Goal: Transaction & Acquisition: Purchase product/service

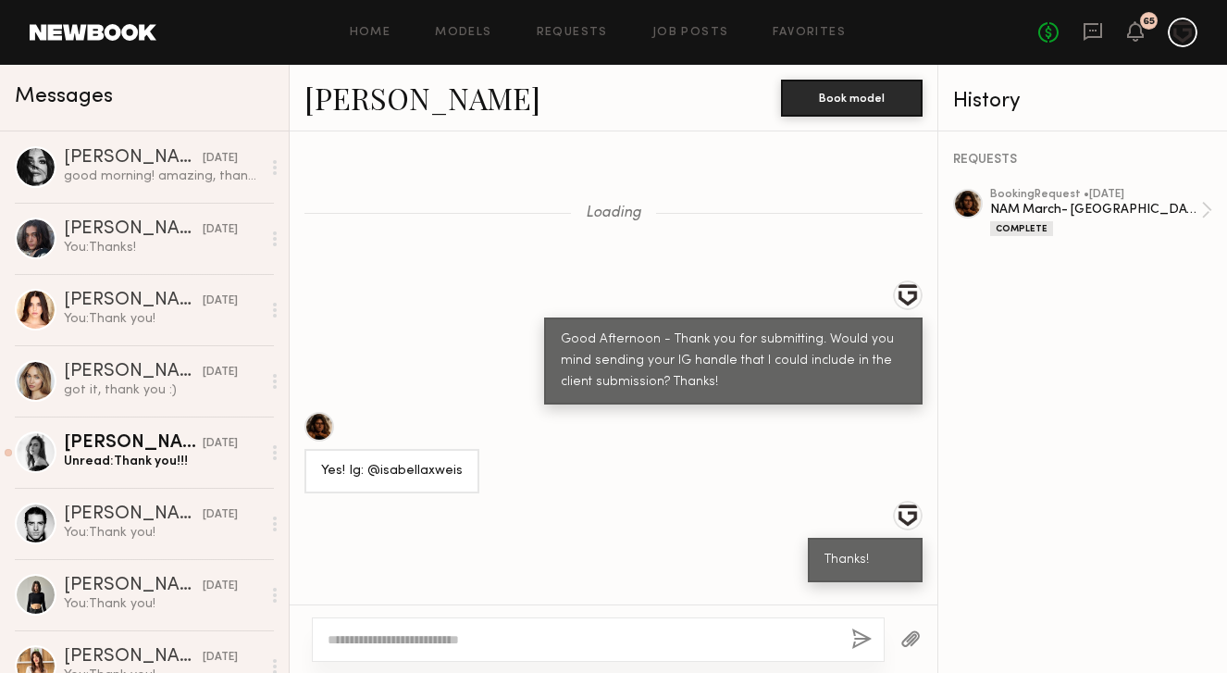
scroll to position [2289, 0]
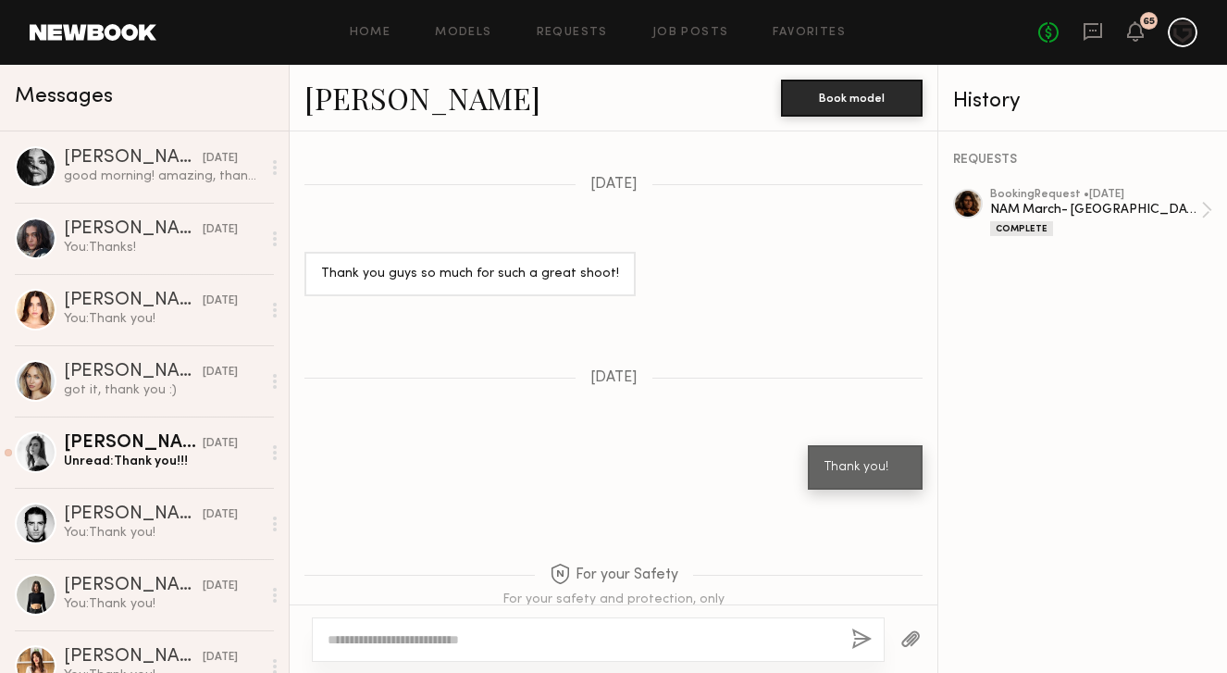
click at [71, 37] on link at bounding box center [93, 32] width 127 height 17
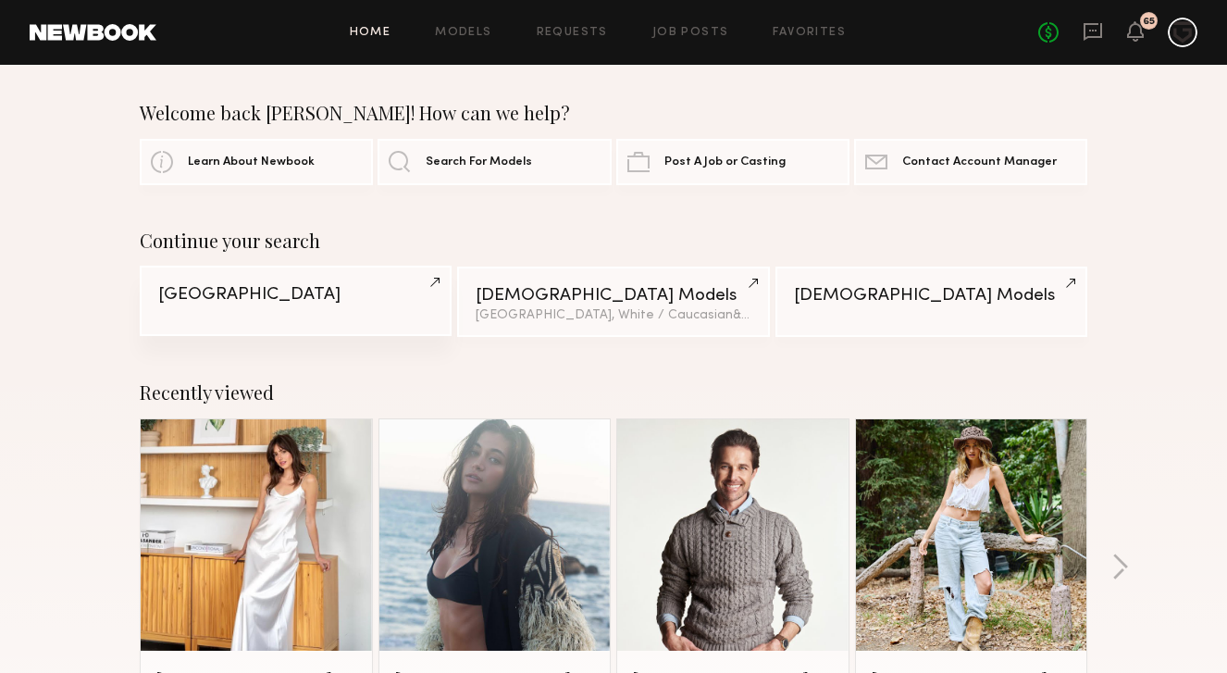
click at [242, 286] on div "Boston" at bounding box center [295, 295] width 275 height 18
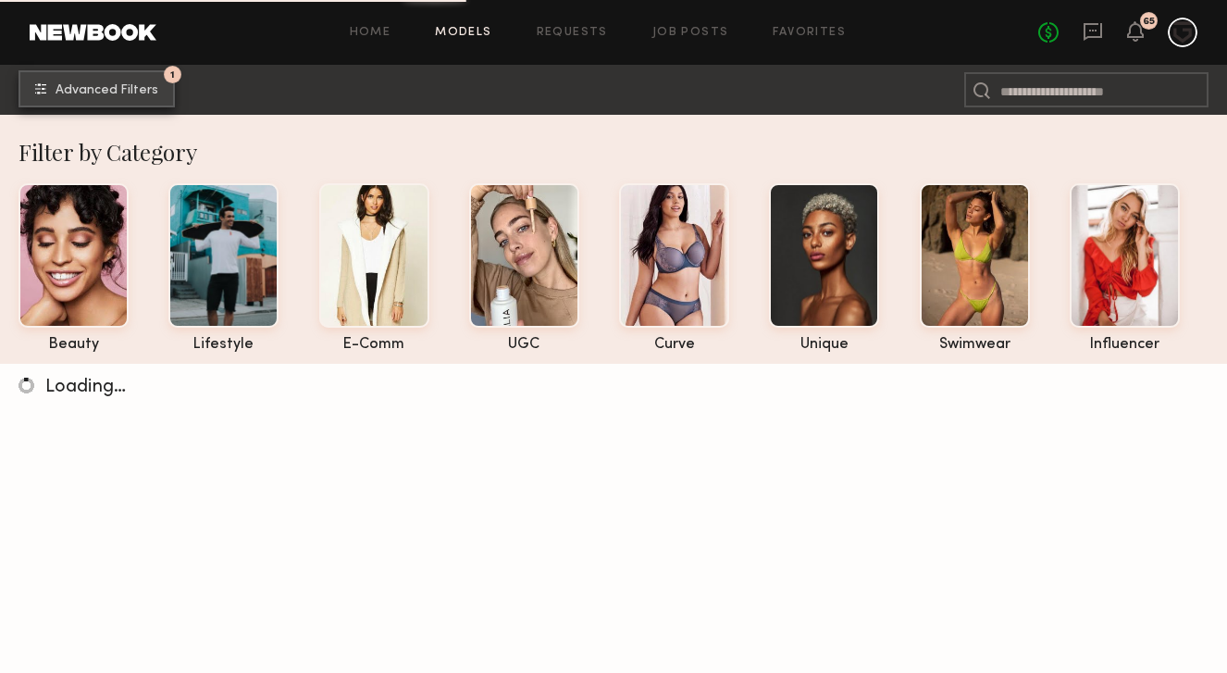
click at [115, 95] on span "Advanced Filters" at bounding box center [107, 90] width 103 height 13
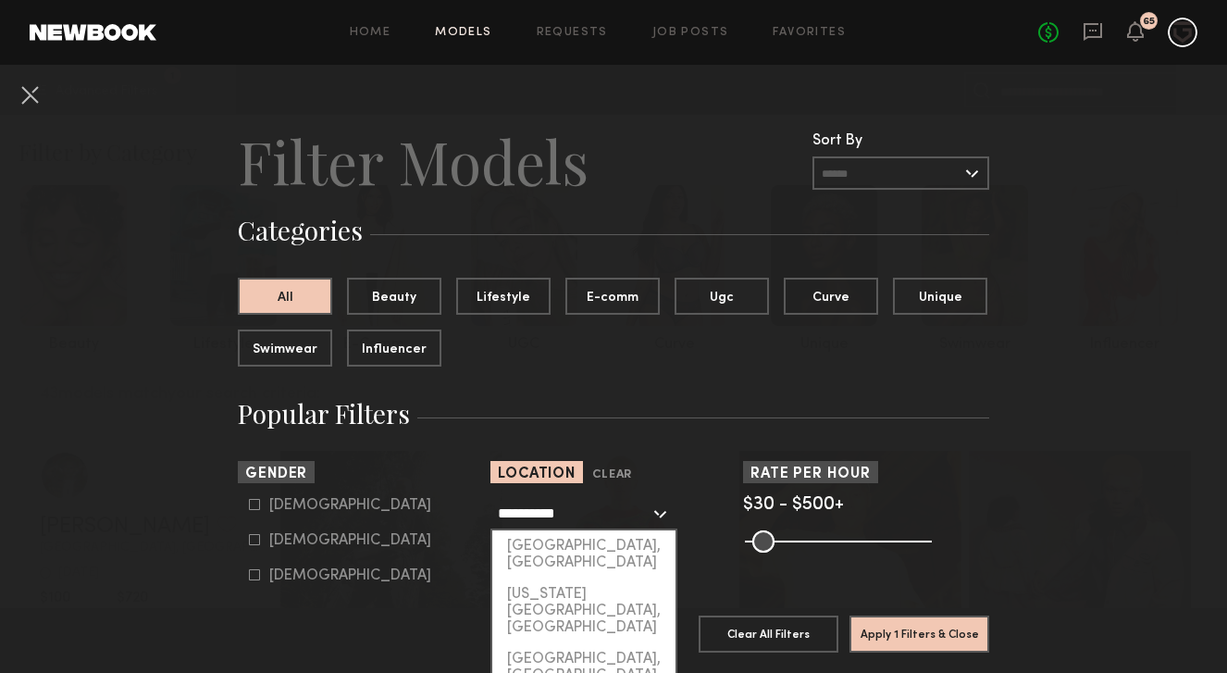
drag, startPoint x: 592, startPoint y: 520, endPoint x: 445, endPoint y: 507, distance: 147.7
click at [445, 507] on section "**********" at bounding box center [613, 533] width 751 height 145
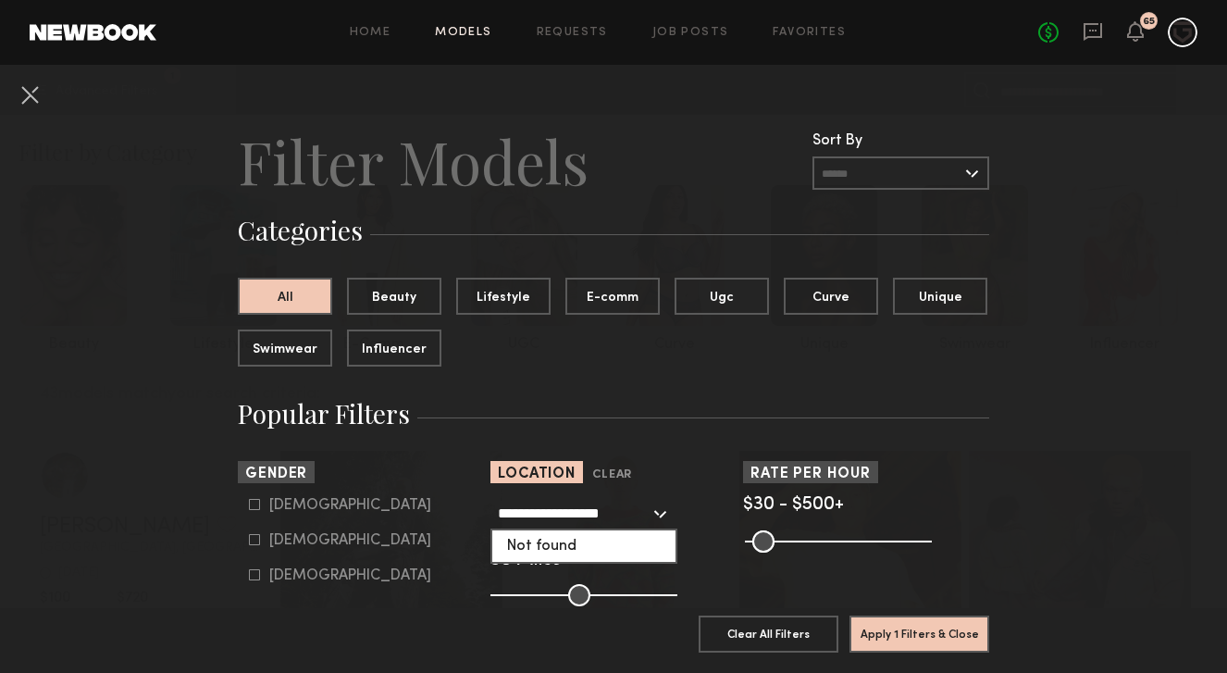
drag, startPoint x: 611, startPoint y: 509, endPoint x: 581, endPoint y: 505, distance: 30.8
click at [581, 505] on input "**********" at bounding box center [574, 512] width 152 height 31
click at [609, 533] on div "[GEOGRAPHIC_DATA], [GEOGRAPHIC_DATA]" at bounding box center [583, 554] width 183 height 48
type input "**********"
drag, startPoint x: 585, startPoint y: 593, endPoint x: 561, endPoint y: 593, distance: 24.1
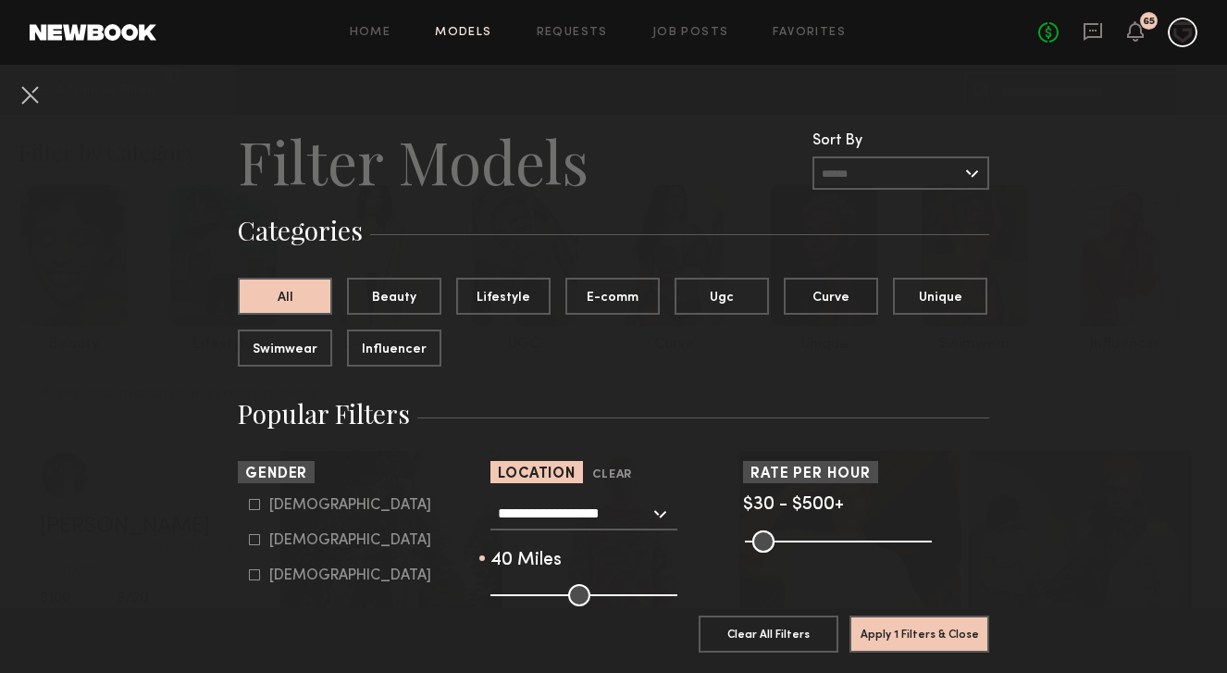
type input "**"
click at [561, 593] on input "range" at bounding box center [583, 595] width 187 height 22
click at [944, 640] on button "Apply 1 Filters & Close" at bounding box center [919, 632] width 140 height 37
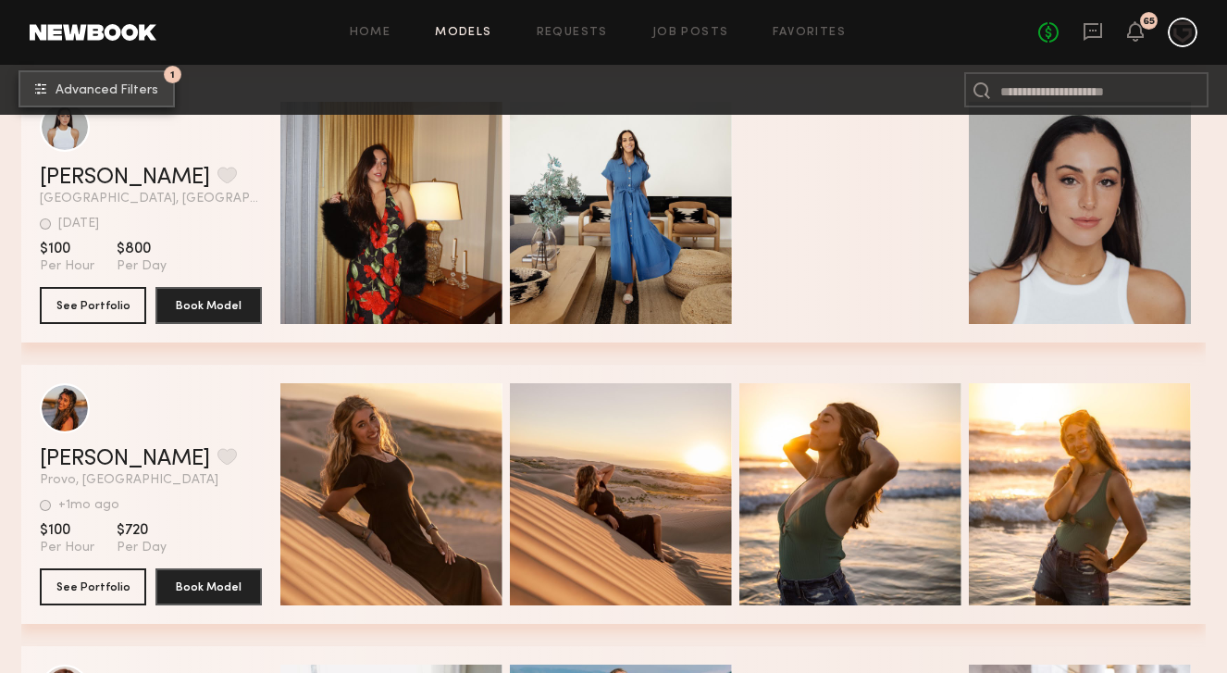
scroll to position [1447, 0]
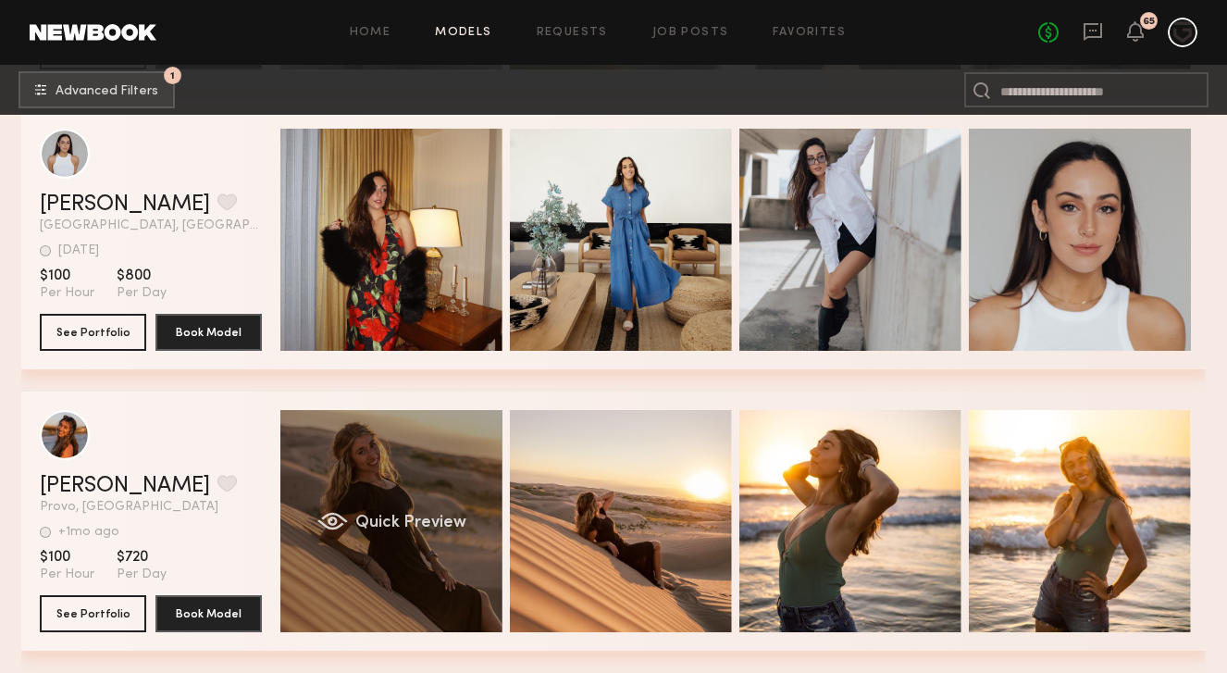
click at [349, 535] on div "Quick Preview" at bounding box center [391, 521] width 222 height 222
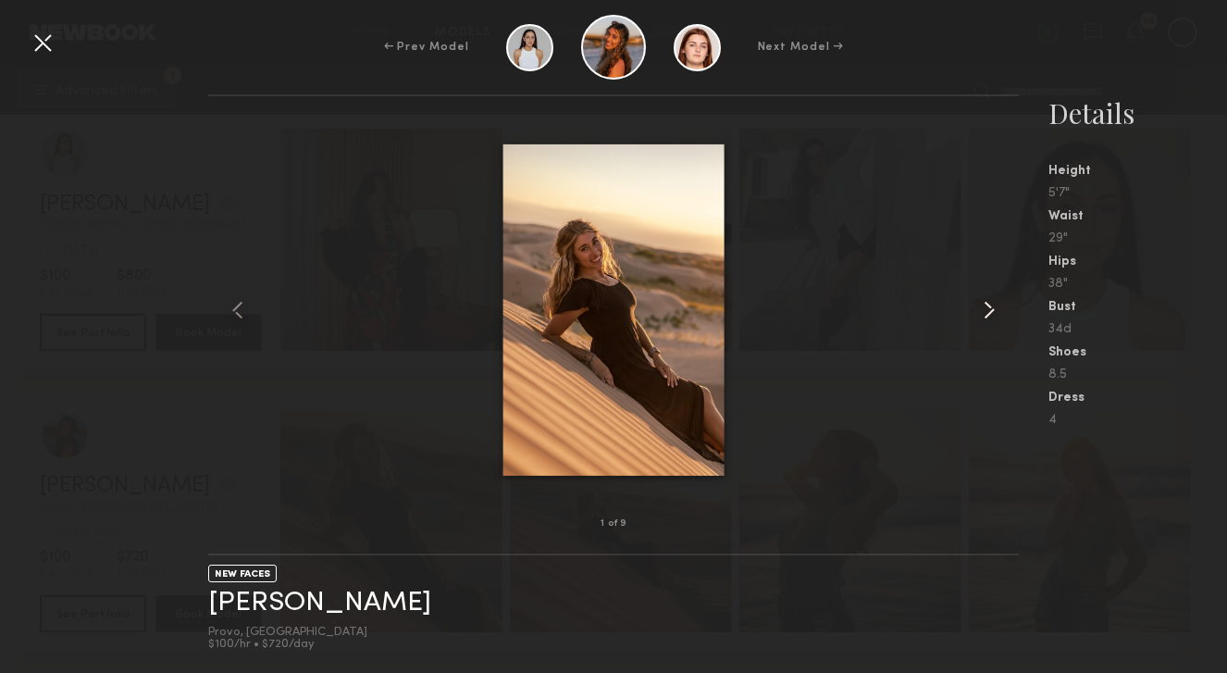
click at [987, 308] on common-icon at bounding box center [989, 310] width 30 height 30
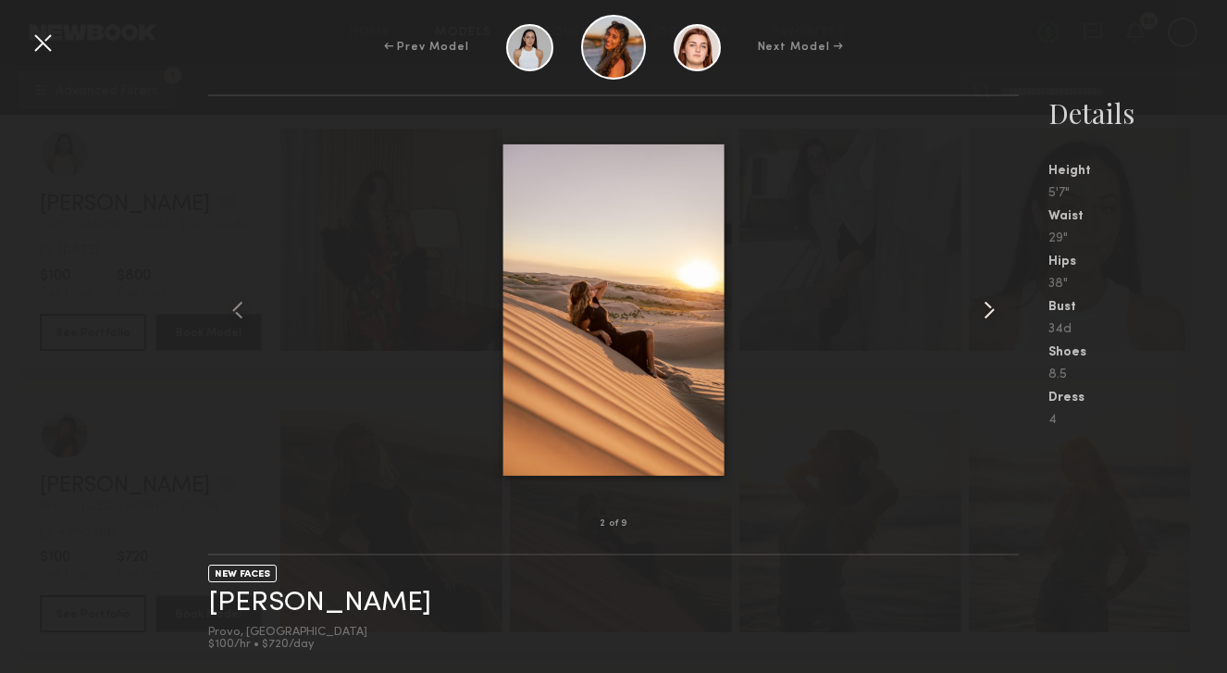
click at [988, 310] on common-icon at bounding box center [989, 310] width 30 height 30
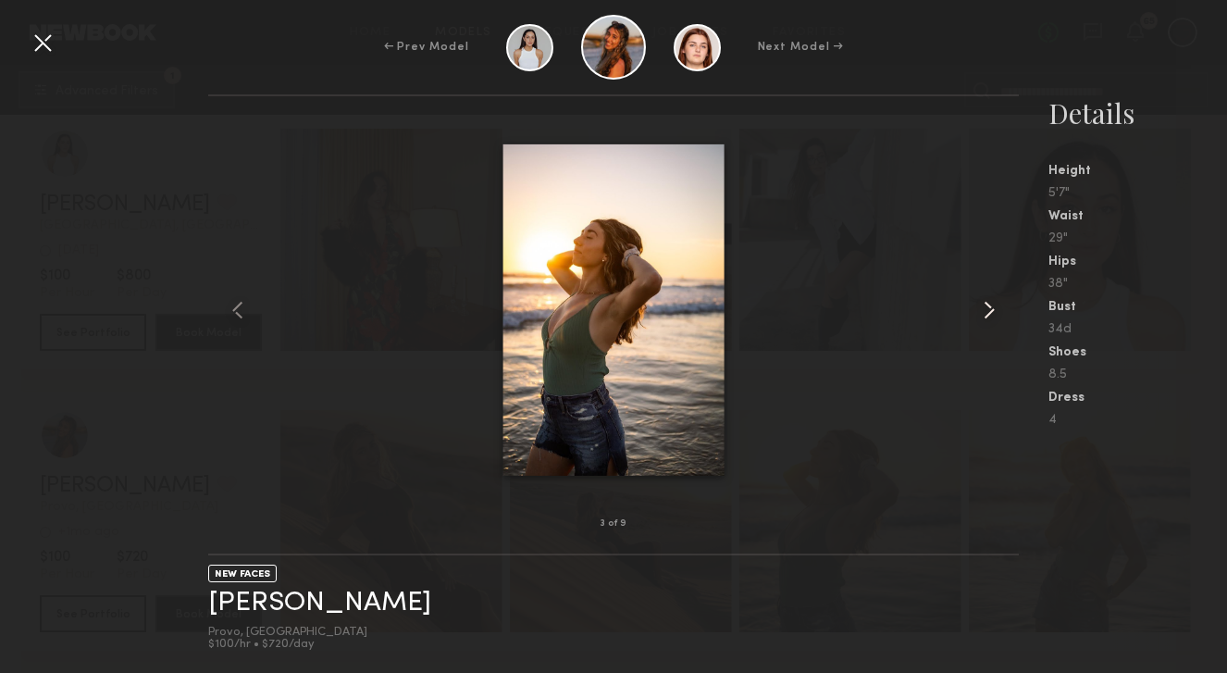
click at [988, 310] on common-icon at bounding box center [989, 310] width 30 height 30
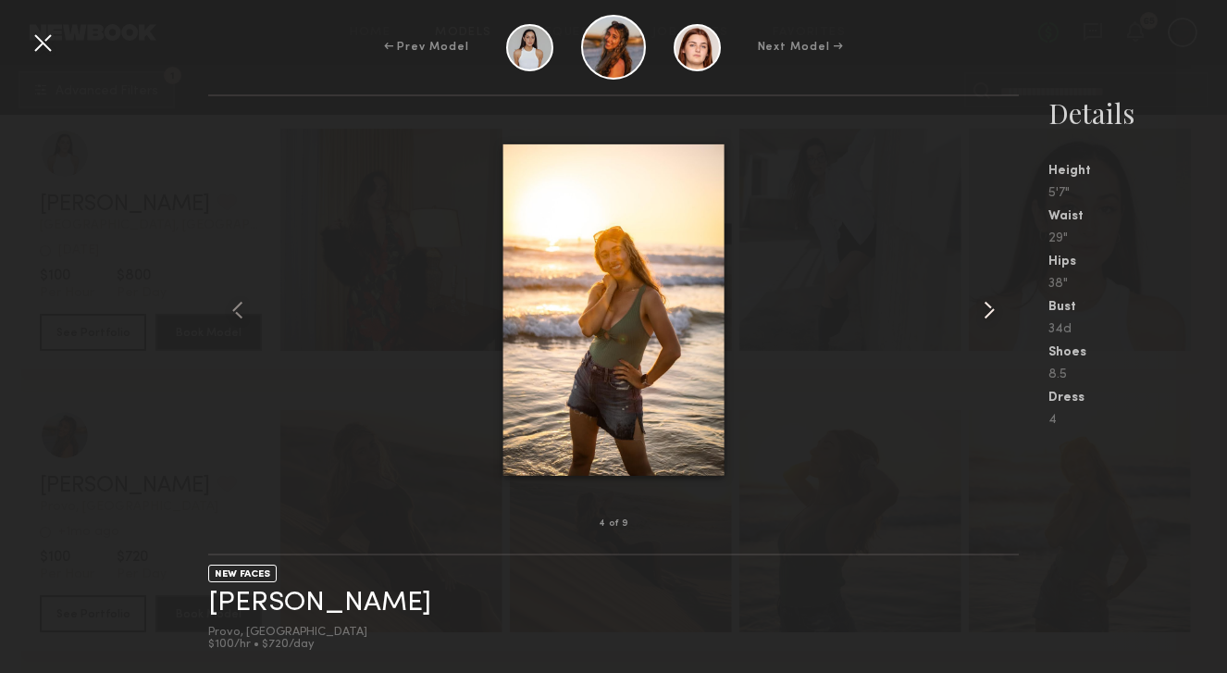
click at [988, 310] on common-icon at bounding box center [989, 310] width 30 height 30
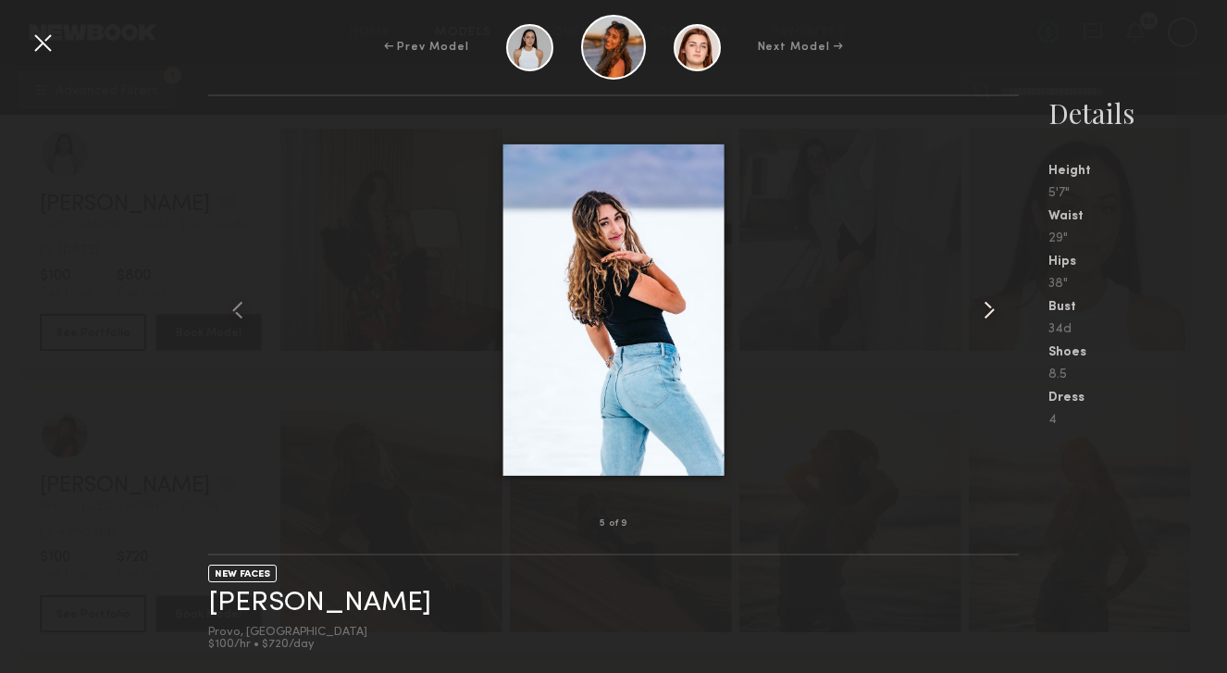
click at [988, 310] on common-icon at bounding box center [989, 310] width 30 height 30
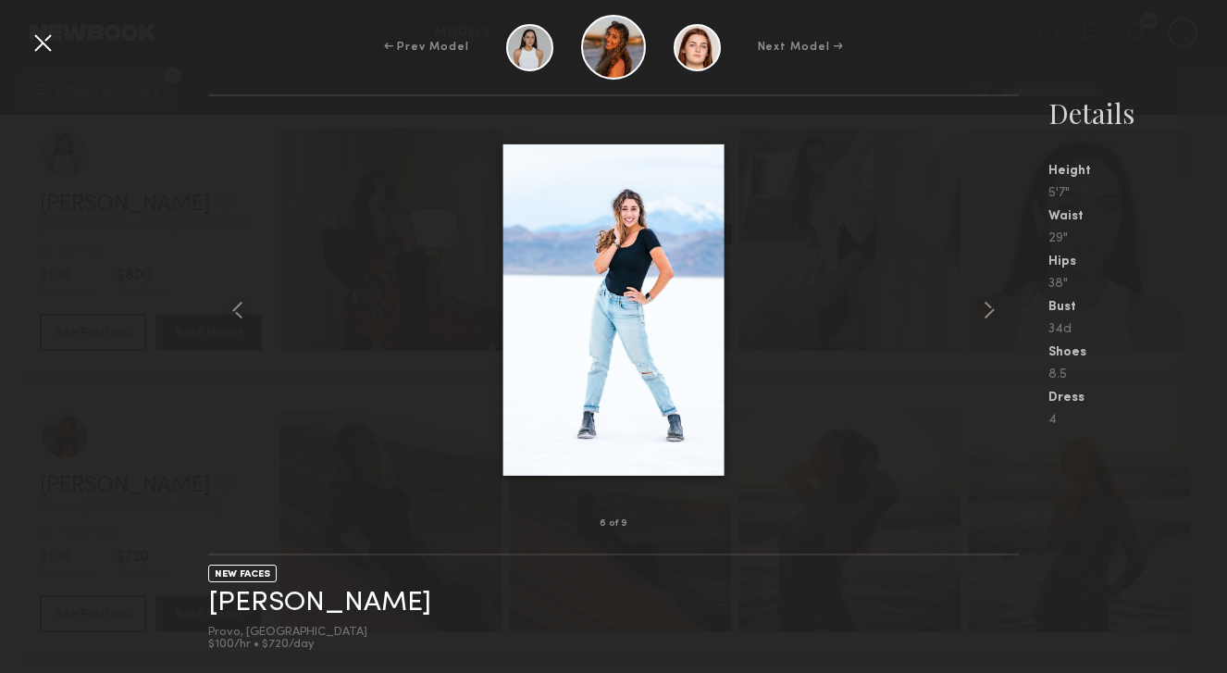
click at [40, 40] on div at bounding box center [43, 43] width 30 height 30
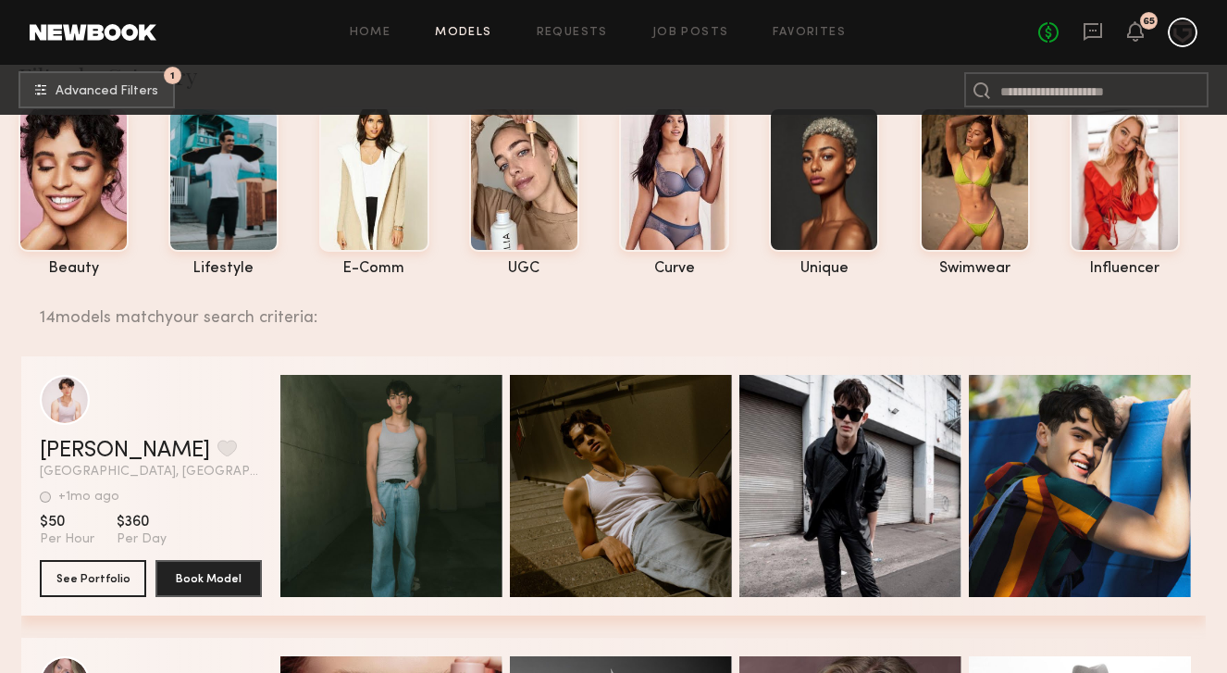
scroll to position [0, 0]
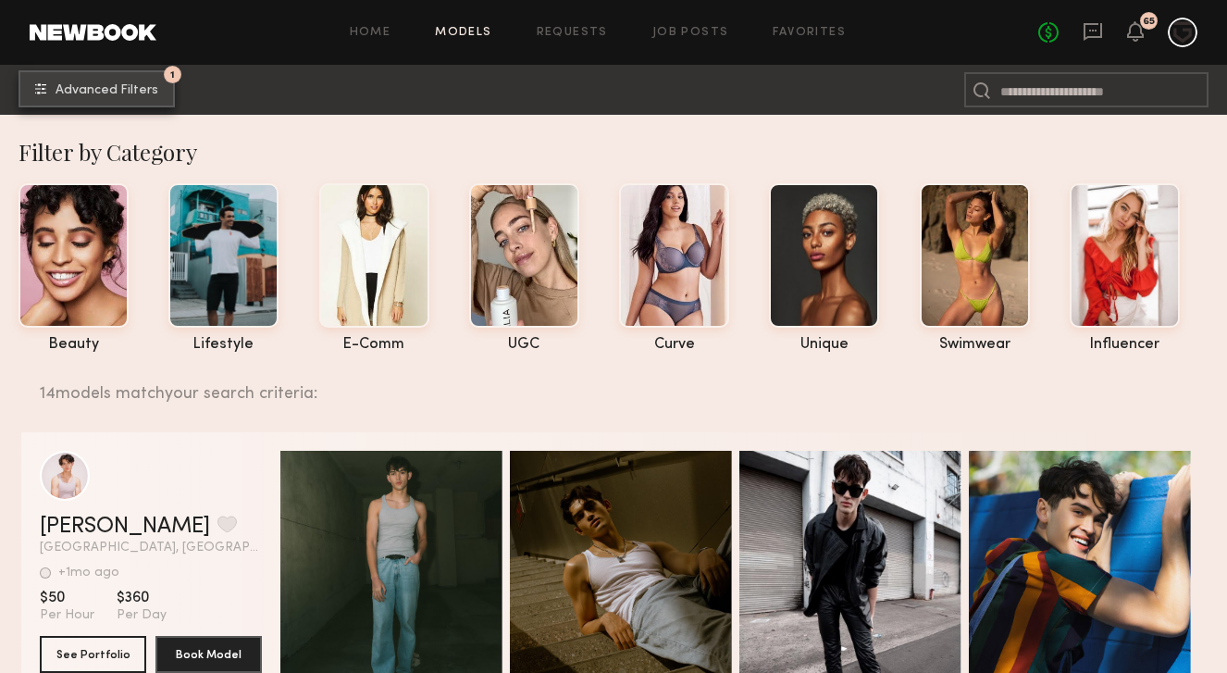
click at [136, 70] on button "1 Advanced Filters" at bounding box center [97, 88] width 156 height 37
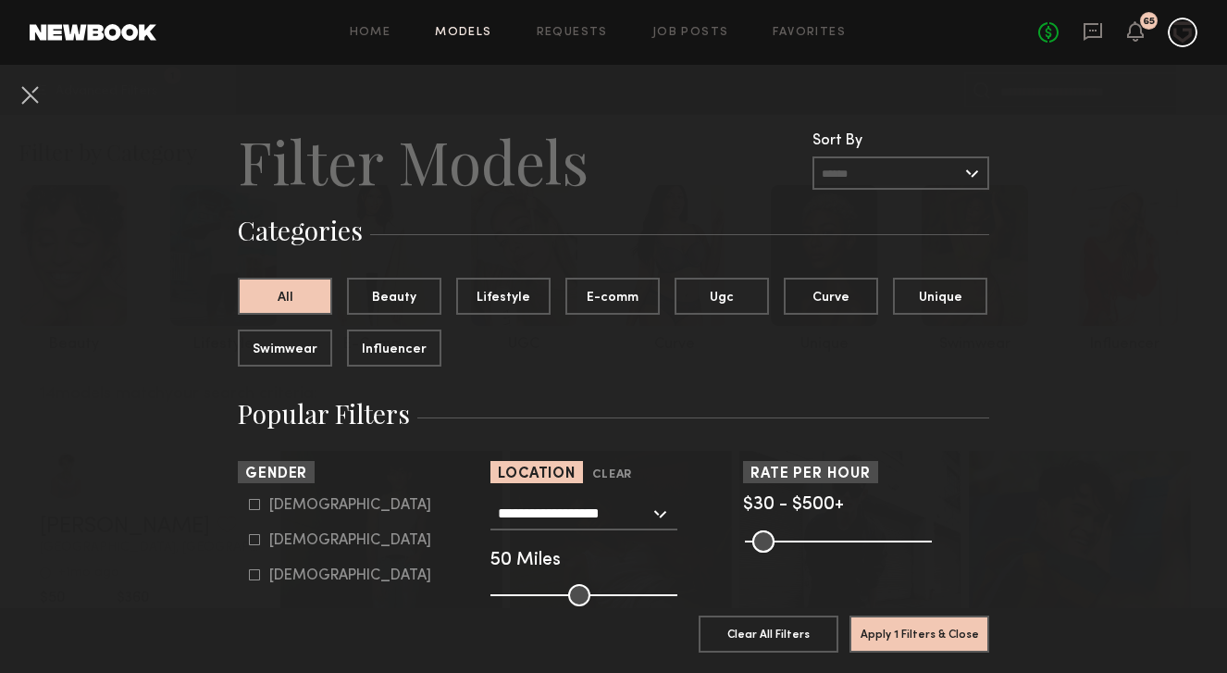
drag, startPoint x: 563, startPoint y: 596, endPoint x: 582, endPoint y: 596, distance: 18.5
type input "**"
click at [582, 596] on input "range" at bounding box center [583, 595] width 187 height 22
click at [933, 640] on button "Apply 1 Filters & Close" at bounding box center [919, 632] width 140 height 37
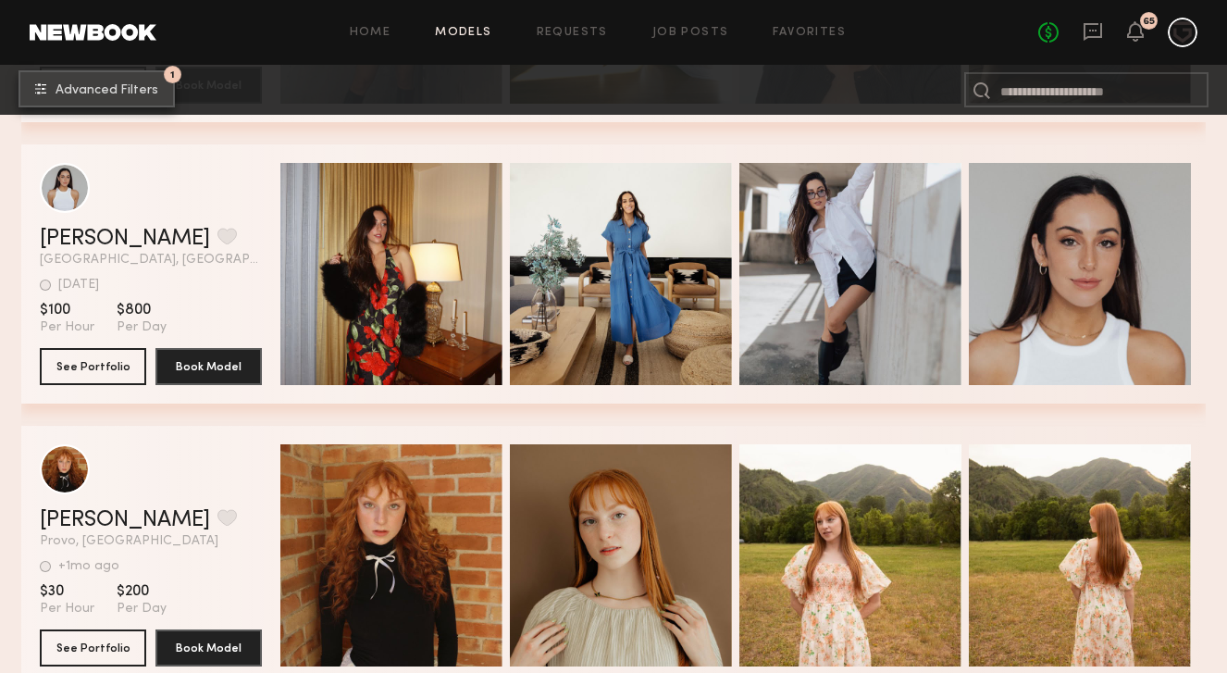
scroll to position [1412, 0]
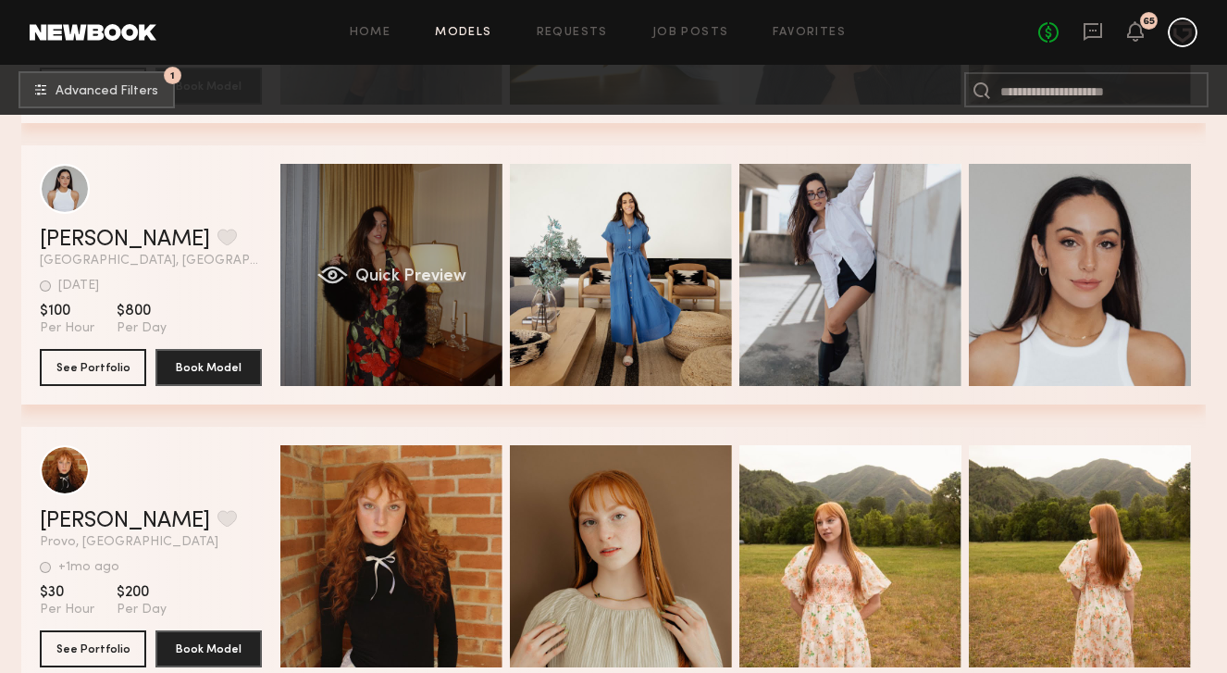
click at [369, 223] on div "Quick Preview" at bounding box center [391, 275] width 222 height 222
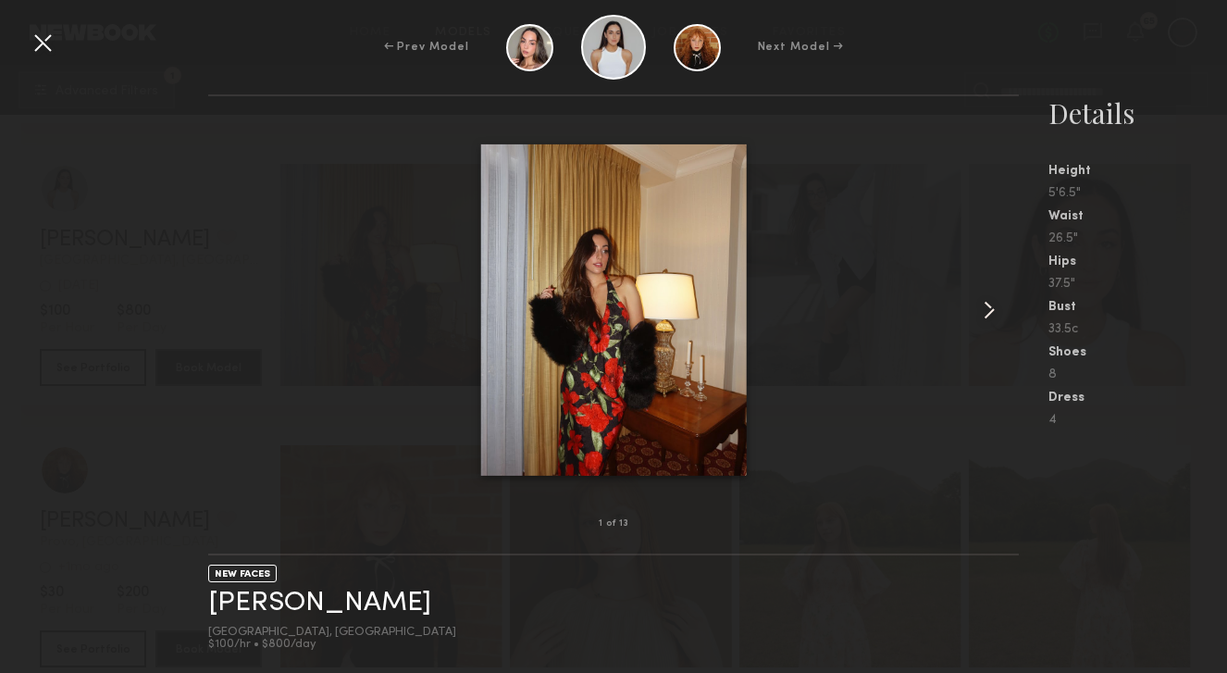
click at [986, 320] on common-icon at bounding box center [989, 310] width 30 height 30
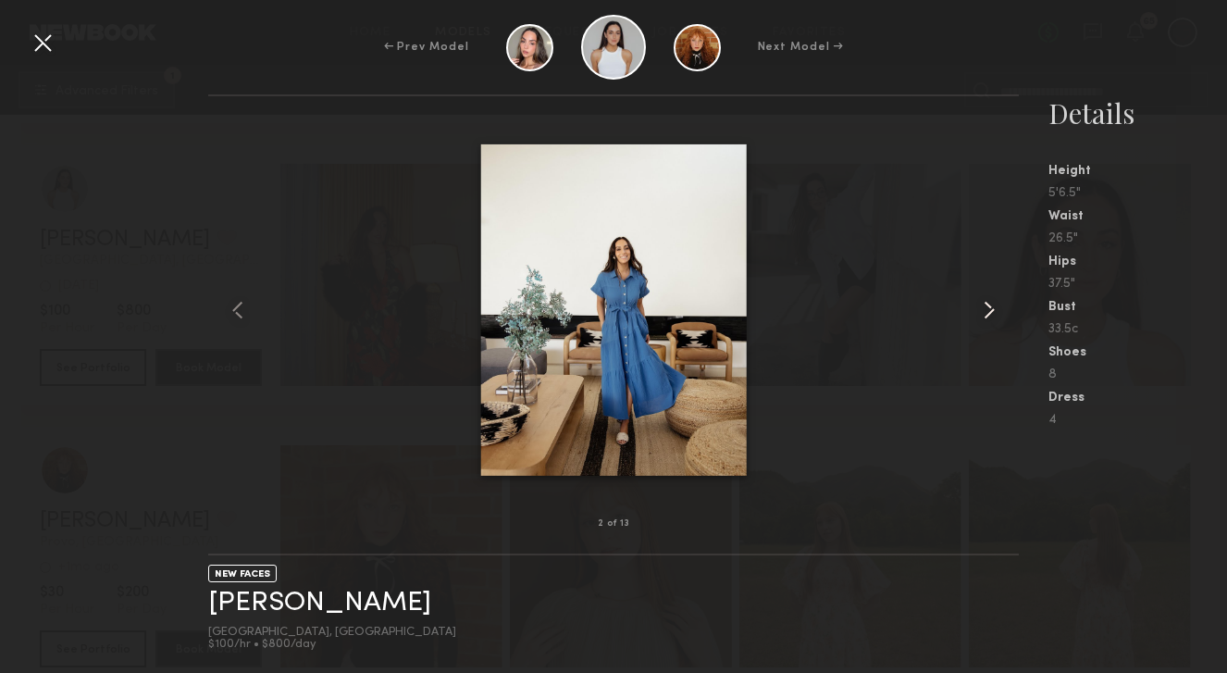
click at [986, 315] on common-icon at bounding box center [989, 310] width 30 height 30
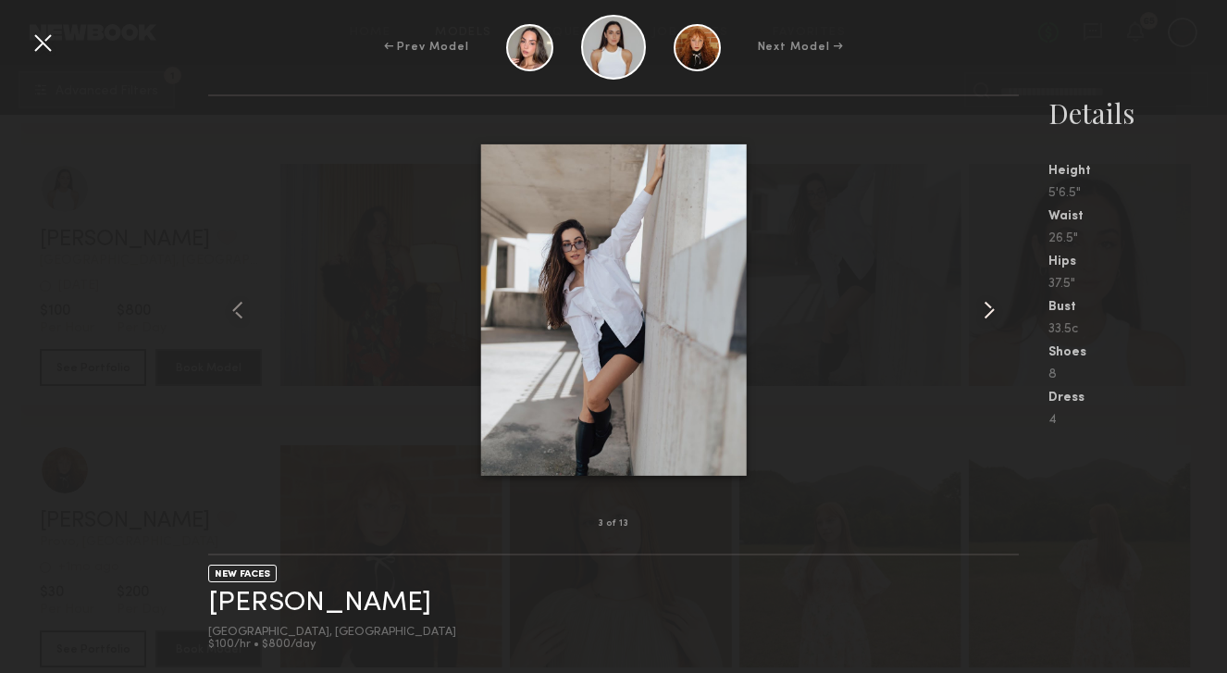
click at [986, 315] on common-icon at bounding box center [989, 310] width 30 height 30
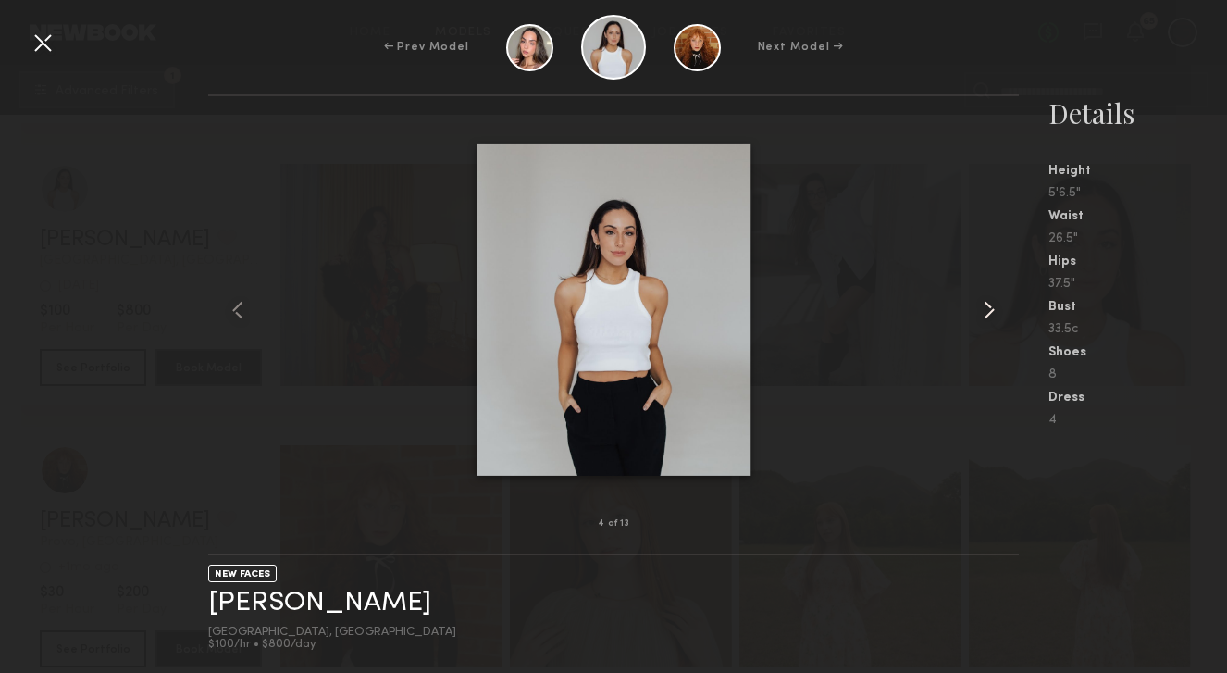
click at [986, 315] on common-icon at bounding box center [989, 310] width 30 height 30
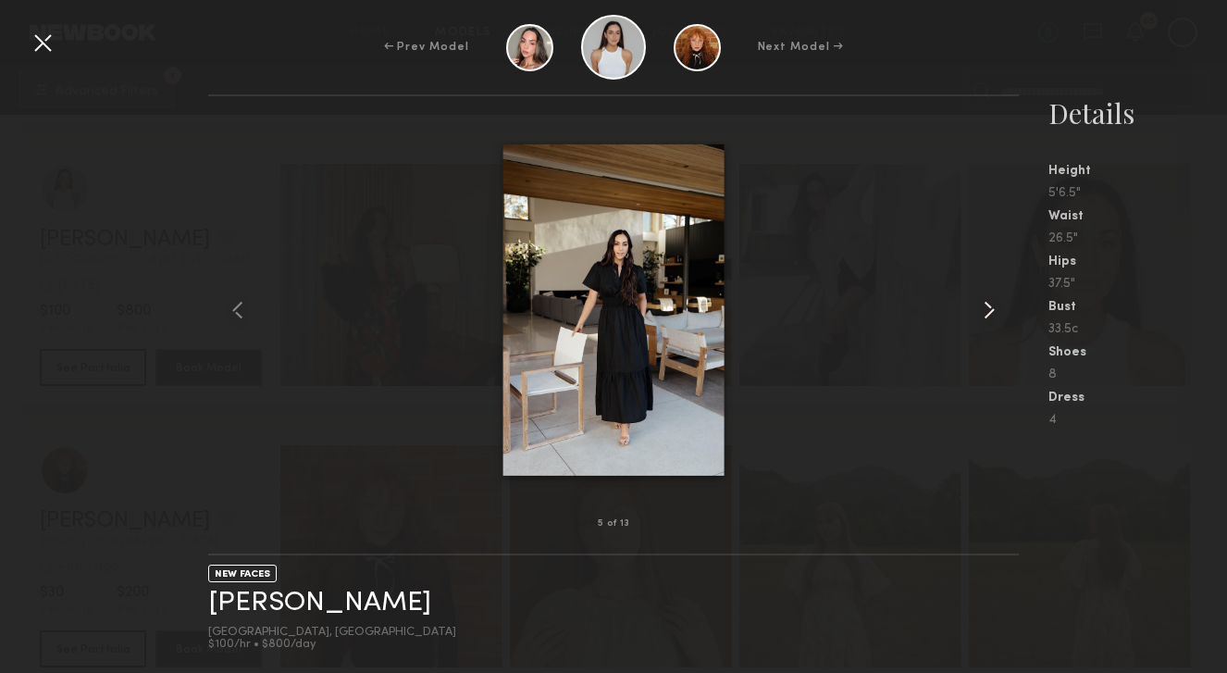
click at [986, 315] on common-icon at bounding box center [989, 310] width 30 height 30
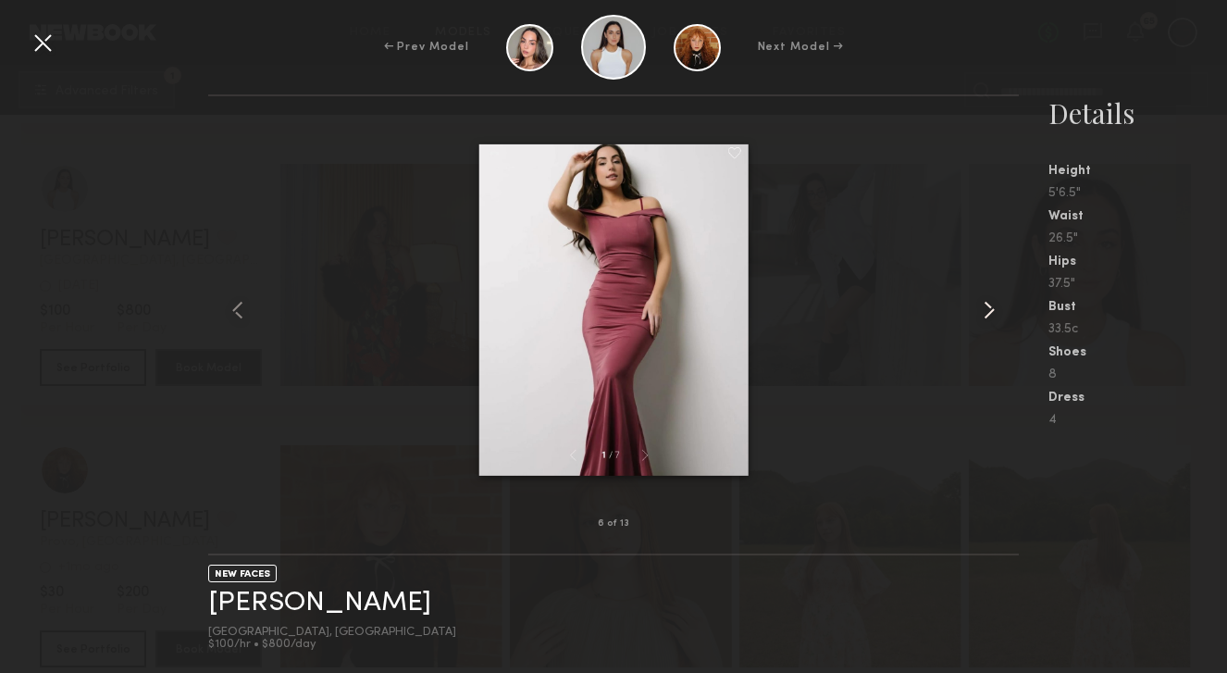
click at [986, 315] on common-icon at bounding box center [989, 310] width 30 height 30
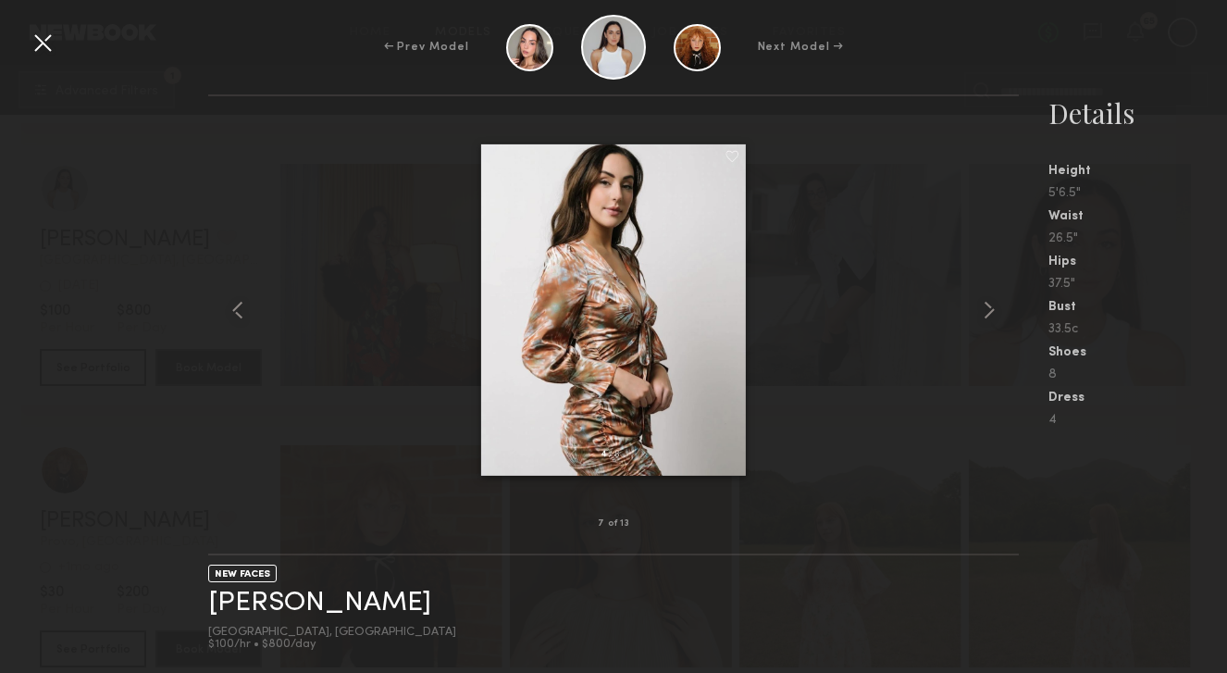
click at [50, 38] on div at bounding box center [43, 43] width 30 height 30
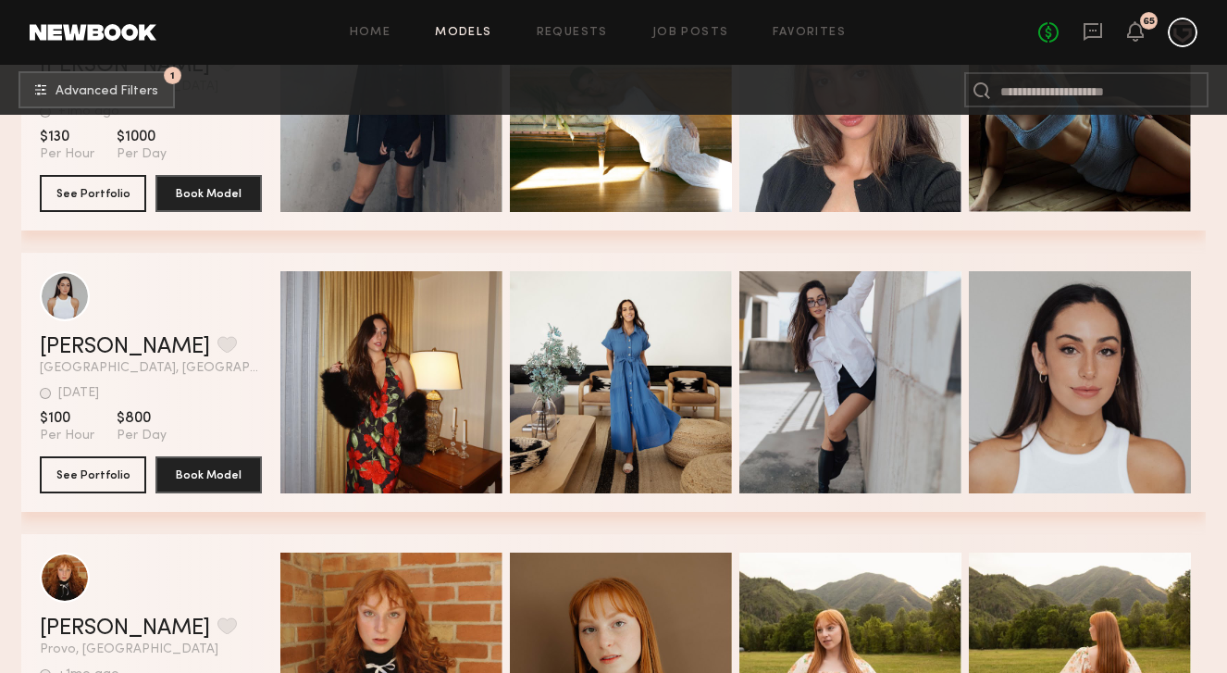
scroll to position [1300, 0]
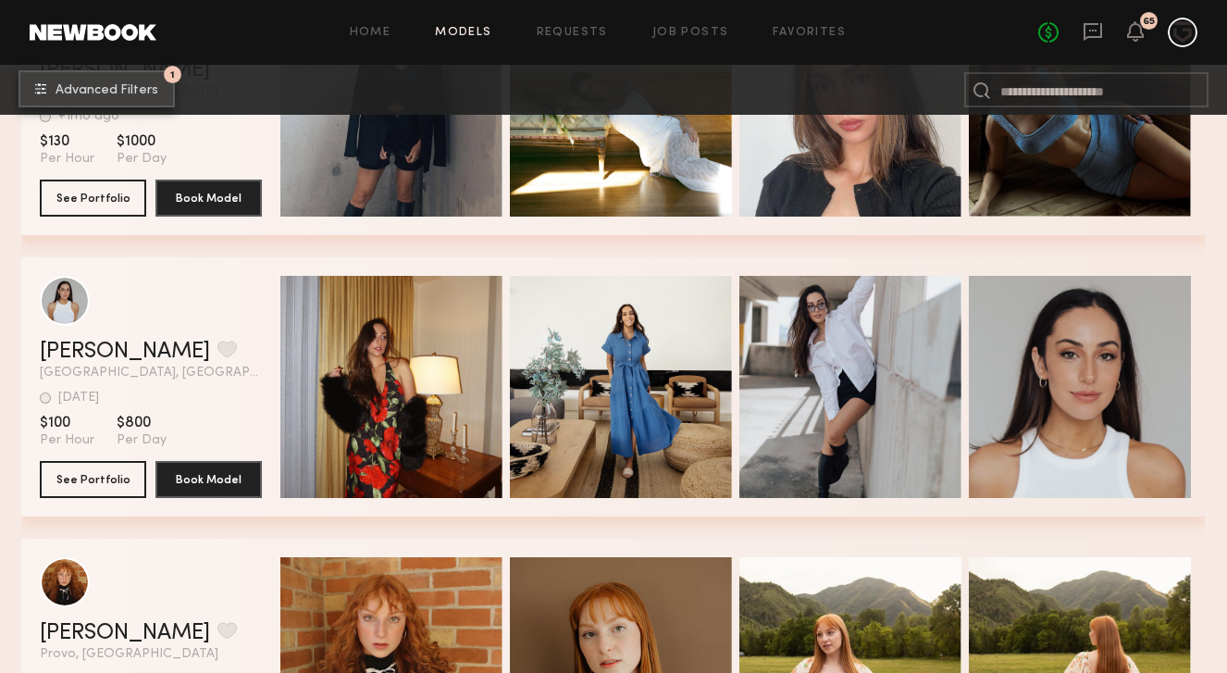
click at [102, 80] on button "1 Advanced Filters" at bounding box center [97, 88] width 156 height 37
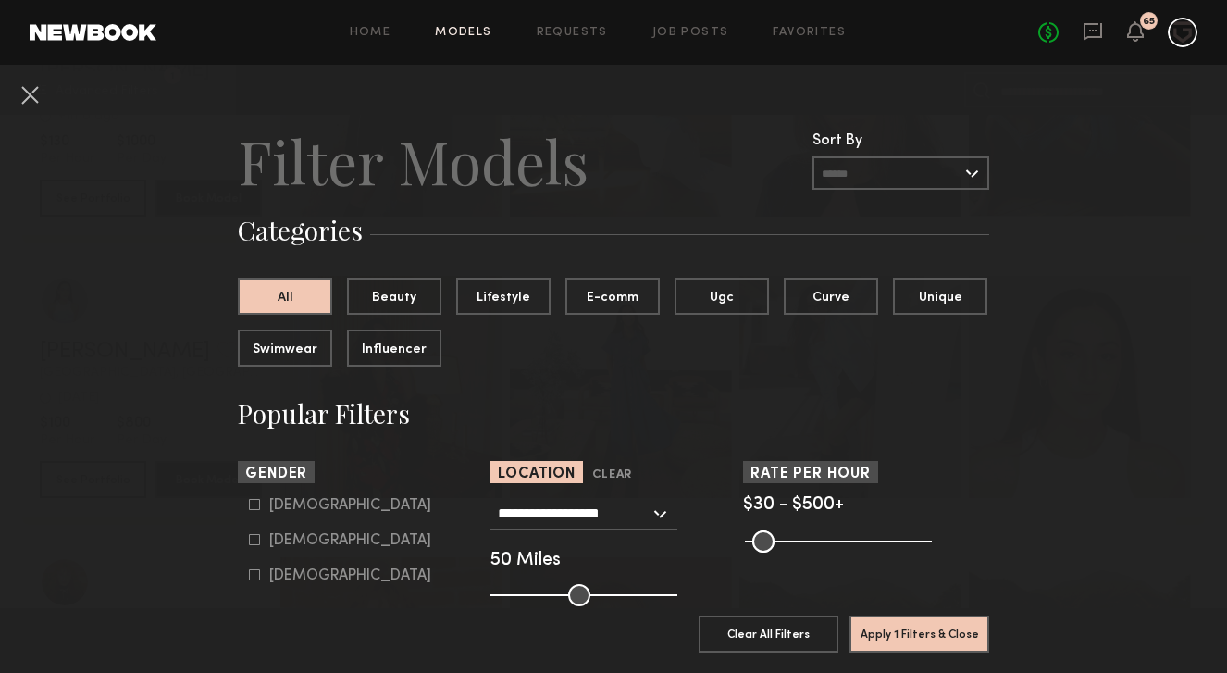
scroll to position [41, 0]
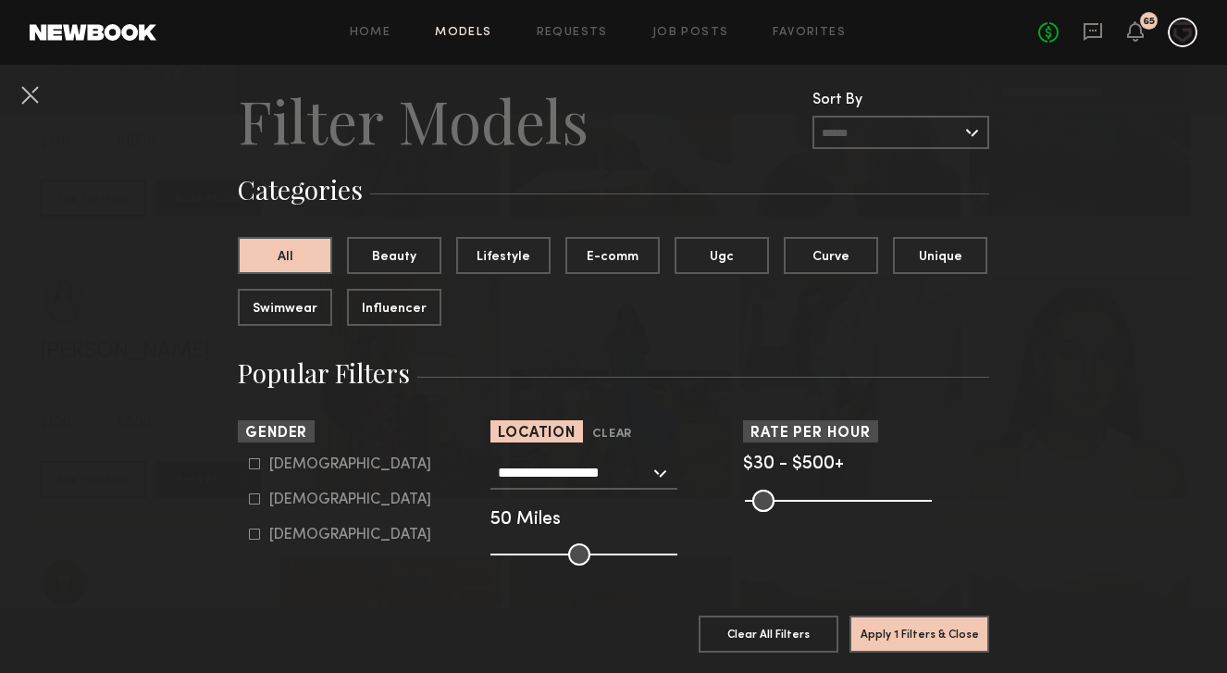
click at [625, 473] on input "**********" at bounding box center [574, 471] width 152 height 31
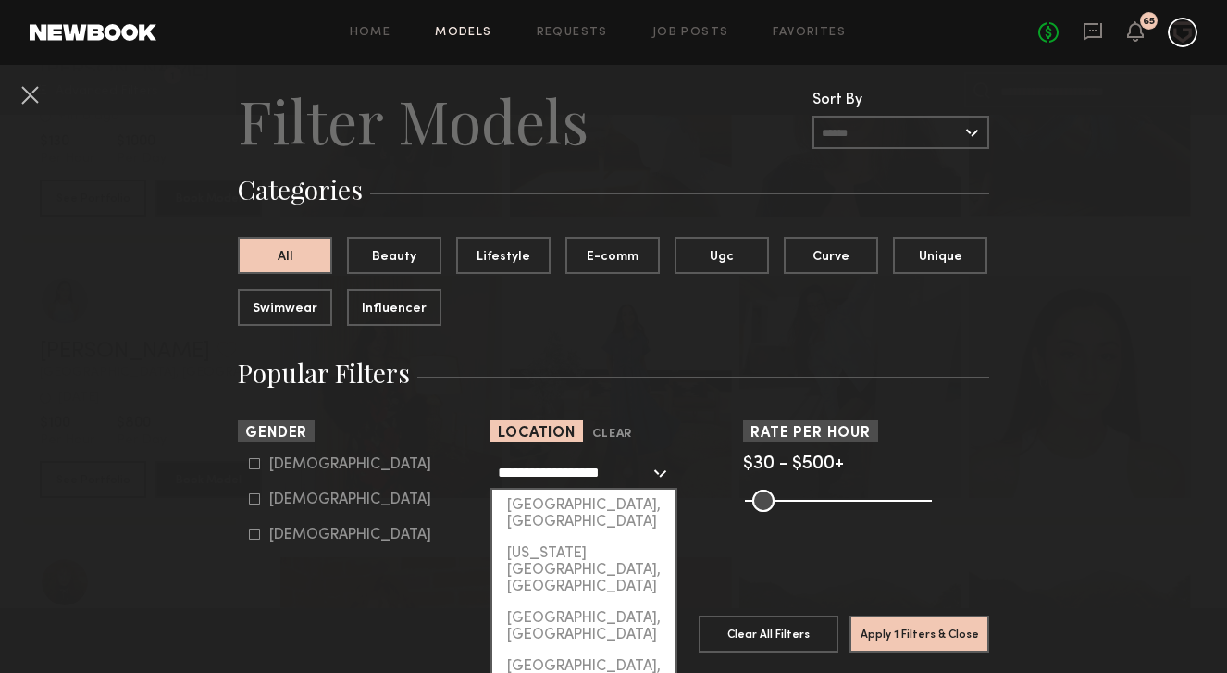
drag, startPoint x: 625, startPoint y: 473, endPoint x: 382, endPoint y: 472, distance: 243.3
click at [383, 473] on section "**********" at bounding box center [613, 492] width 751 height 145
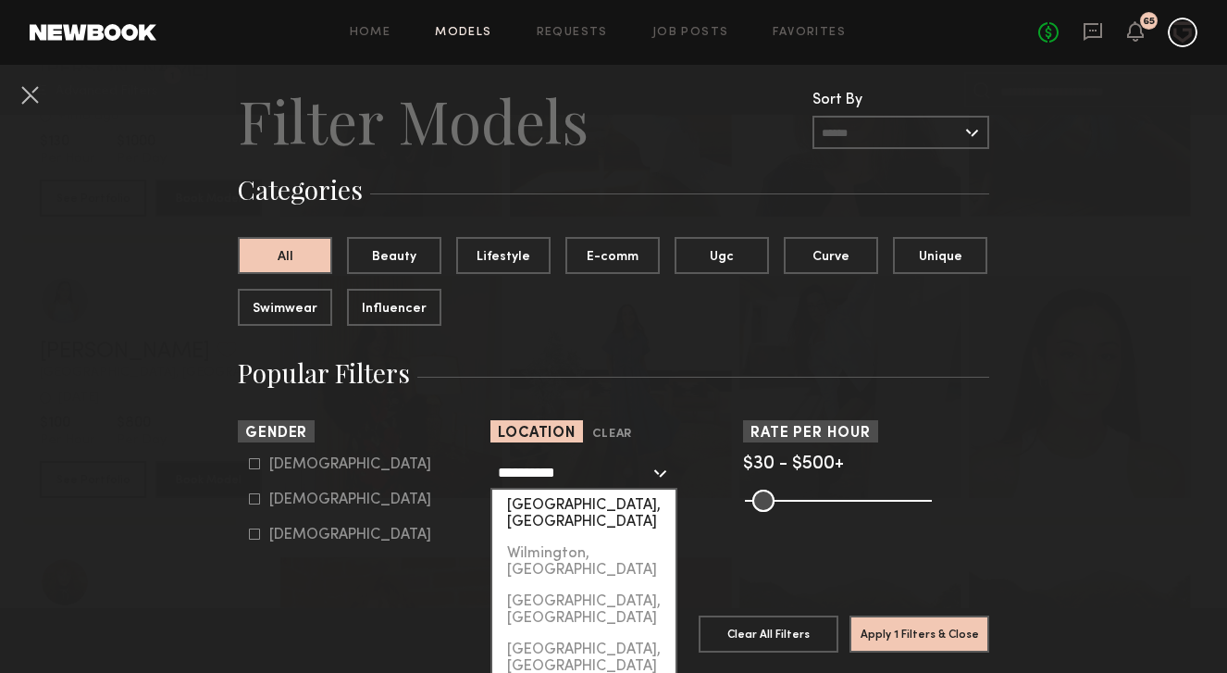
click at [574, 515] on div "[GEOGRAPHIC_DATA], [GEOGRAPHIC_DATA]" at bounding box center [583, 513] width 183 height 48
type input "**********"
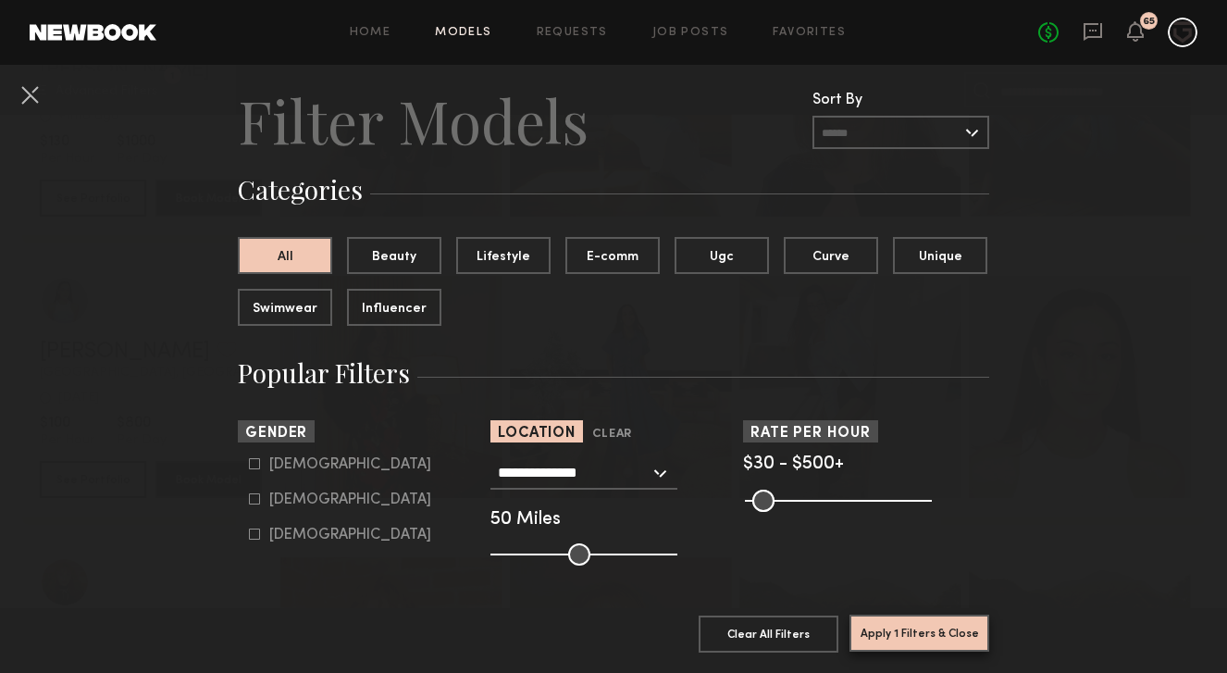
click at [893, 629] on button "Apply 1 Filters & Close" at bounding box center [919, 632] width 140 height 37
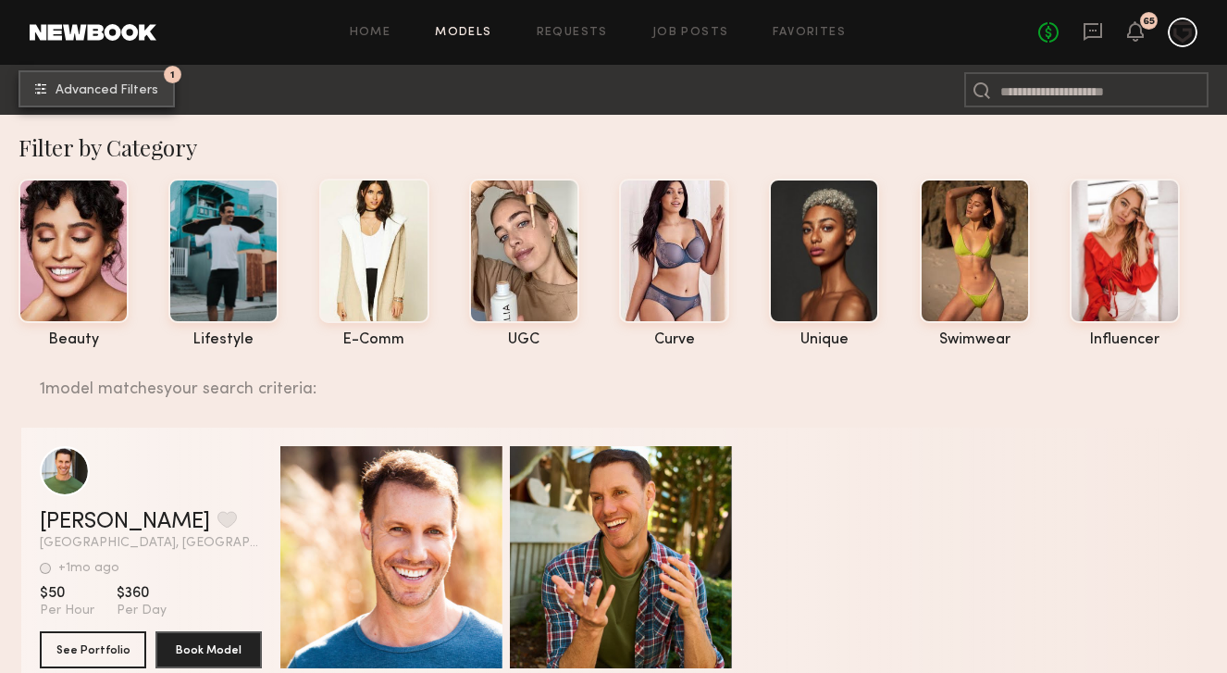
scroll to position [10, 0]
